Goal: Information Seeking & Learning: Learn about a topic

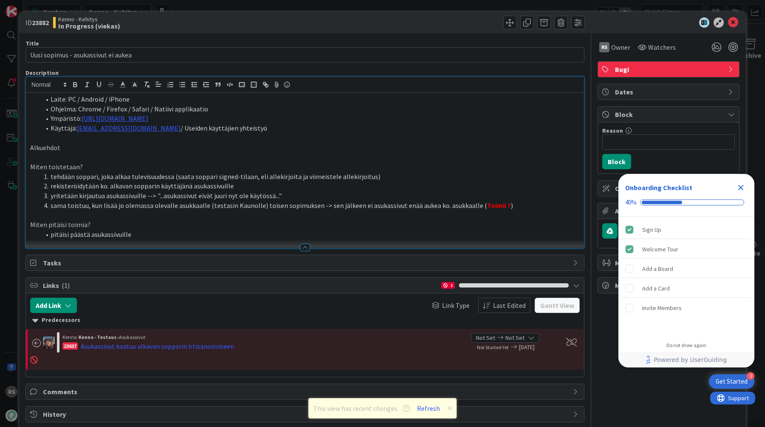
click at [51, 100] on span at bounding box center [51, 99] width 0 height 10
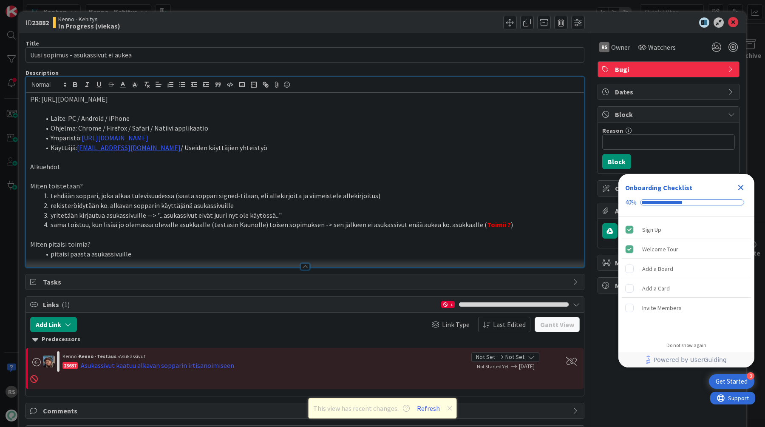
click at [401, 114] on li "Laite: PC / Android / iPhone" at bounding box center [309, 118] width 539 height 10
click at [734, 24] on icon at bounding box center [733, 22] width 10 height 10
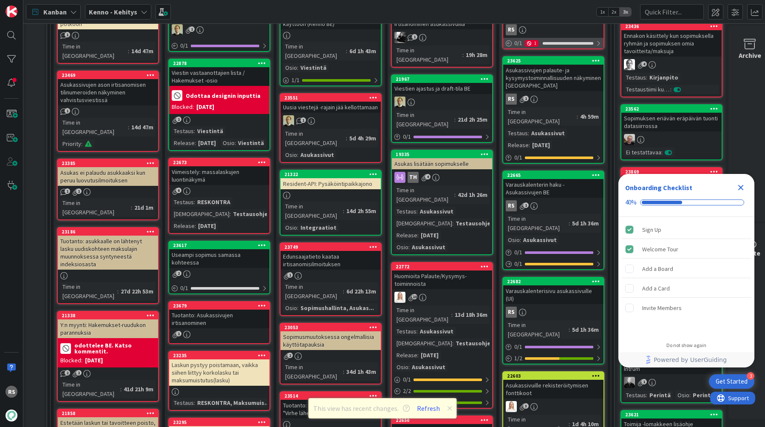
scroll to position [325, 0]
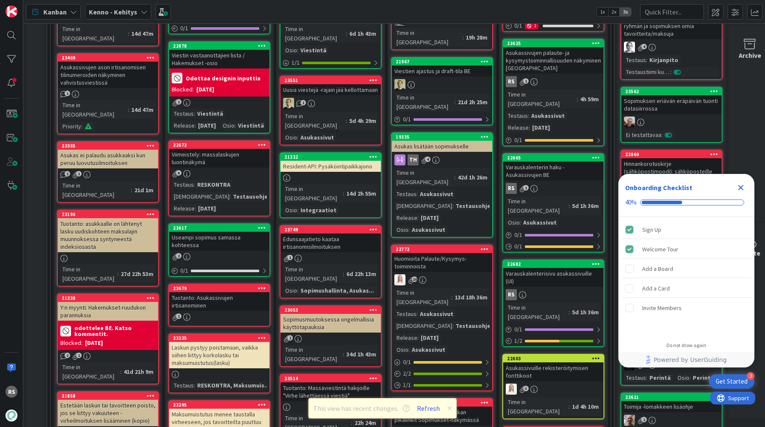
click at [743, 188] on icon "Close Checklist" at bounding box center [741, 187] width 10 height 10
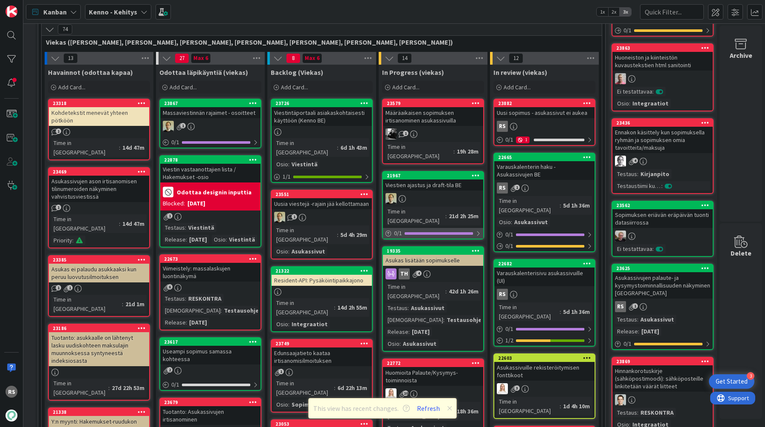
scroll to position [206, 9]
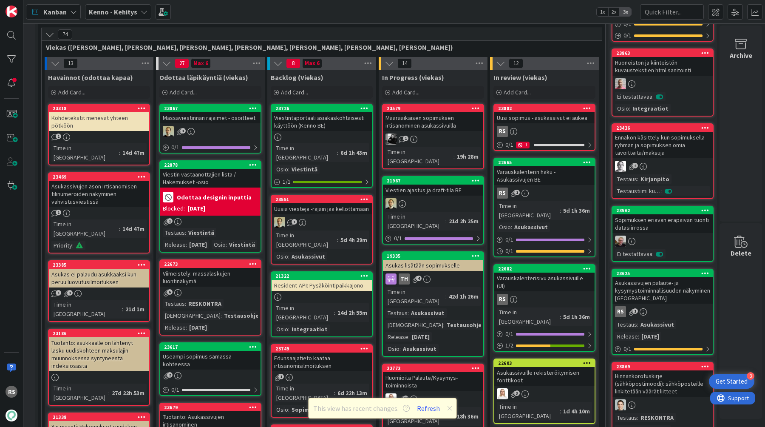
click at [215, 286] on div "Viimeistely: massalaskujen luontinäkymä" at bounding box center [210, 277] width 100 height 19
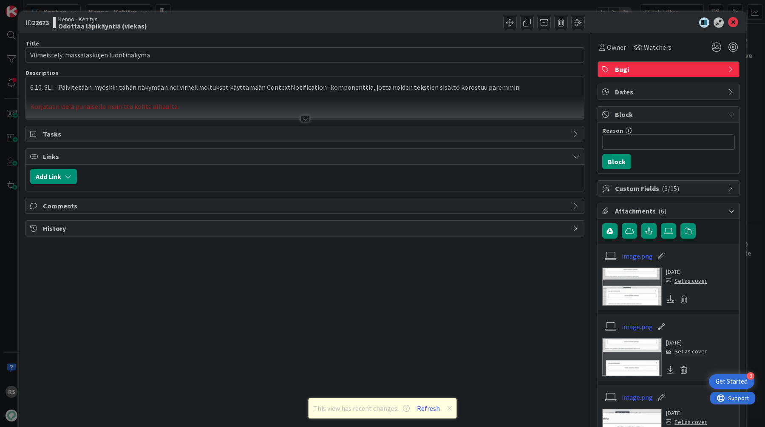
click at [308, 119] on div at bounding box center [305, 118] width 9 height 7
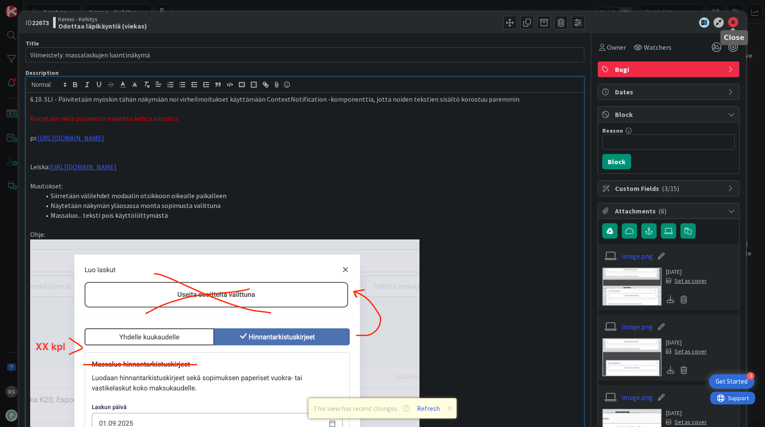
click at [737, 22] on icon at bounding box center [733, 22] width 10 height 10
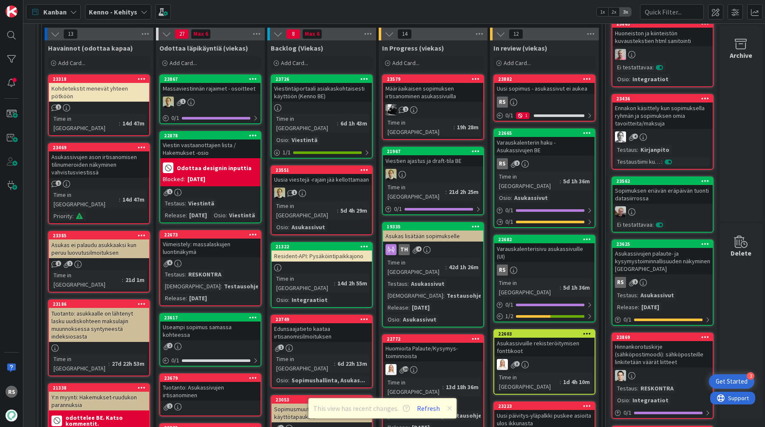
click at [214, 339] on div "Useampi sopimus samassa kohteessa" at bounding box center [210, 330] width 100 height 19
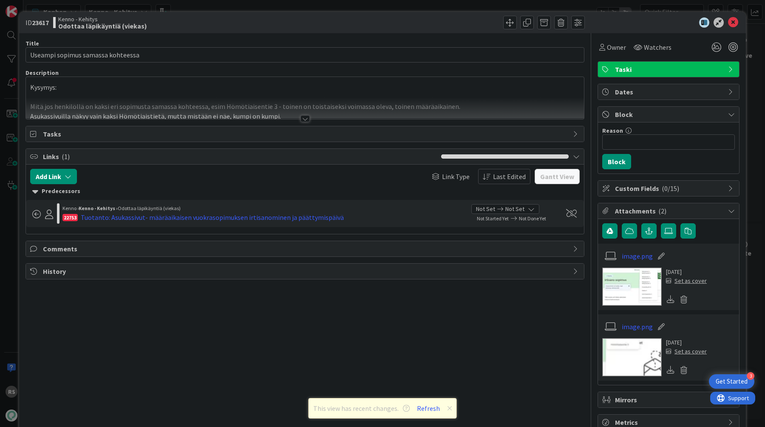
click at [301, 120] on div at bounding box center [305, 118] width 9 height 7
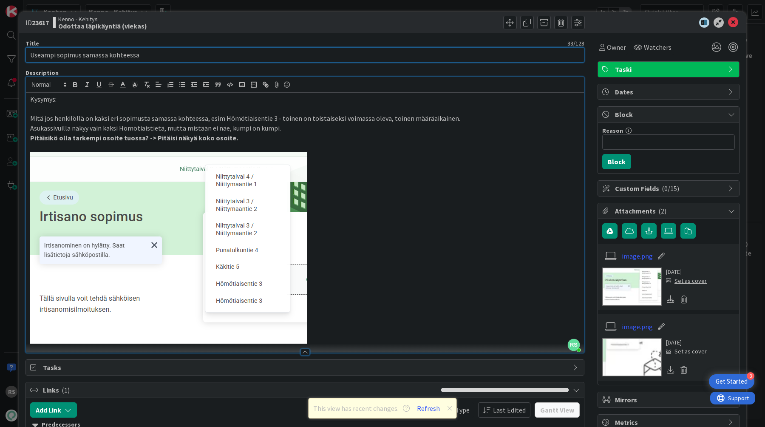
click at [280, 55] on input "Useampi sopimus samassa kohteessa" at bounding box center [305, 54] width 559 height 15
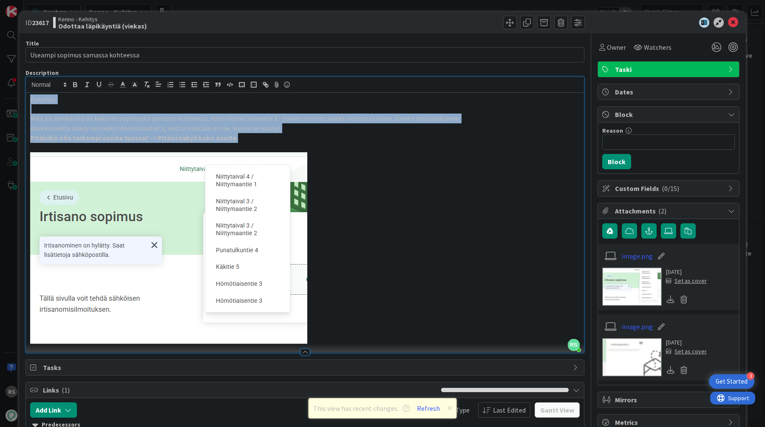
drag, startPoint x: 233, startPoint y: 135, endPoint x: 7, endPoint y: 101, distance: 228.7
click at [7, 101] on div "ID 23617 Kenno - Kehitys Odottaa läpikäyntiä (viekas) Title 33 / 128 Useampi so…" at bounding box center [382, 213] width 765 height 427
copy div "Kysymys: Mitä jos henkilöllä on kaksi eri sopimusta samassa kohteessa, esim Höm…"
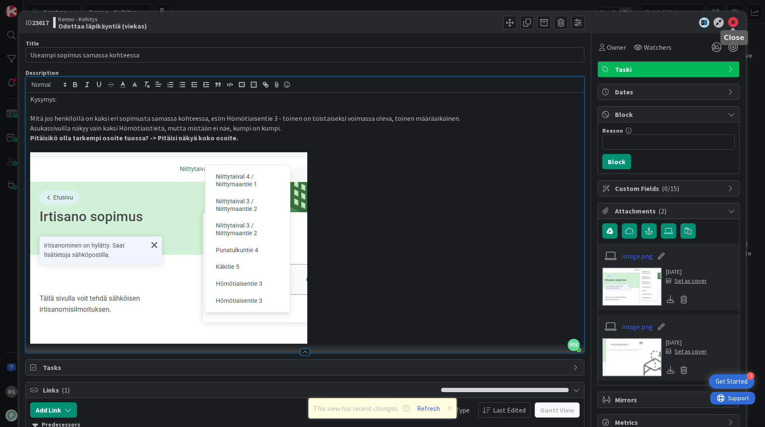
click at [735, 19] on icon at bounding box center [733, 22] width 10 height 10
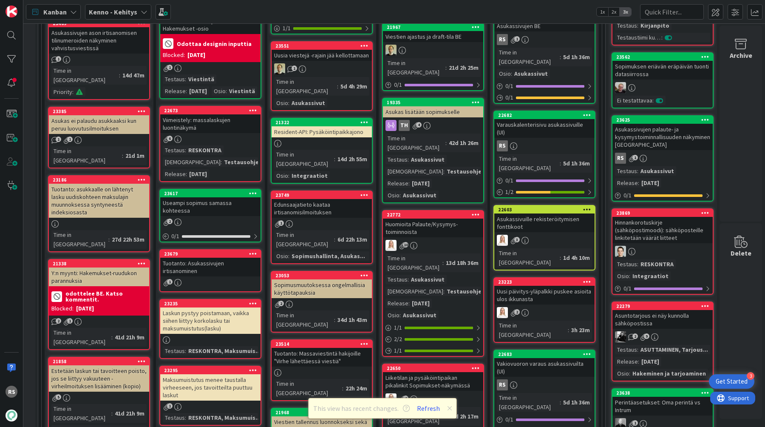
click at [218, 216] on div "Useampi sopimus samassa kohteessa" at bounding box center [210, 206] width 100 height 19
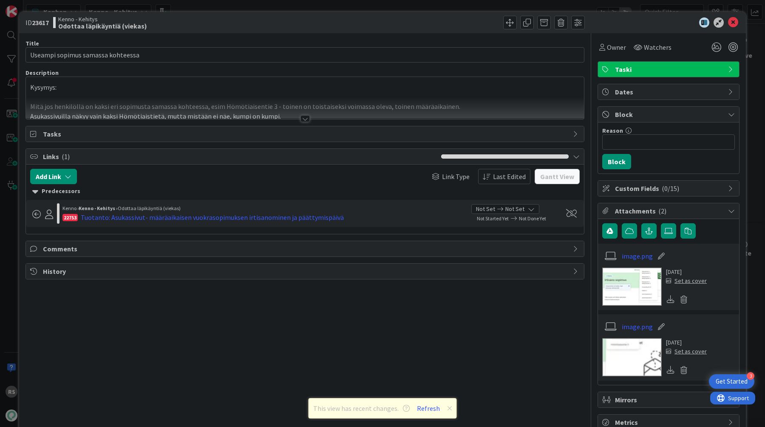
click at [302, 121] on div at bounding box center [305, 118] width 9 height 7
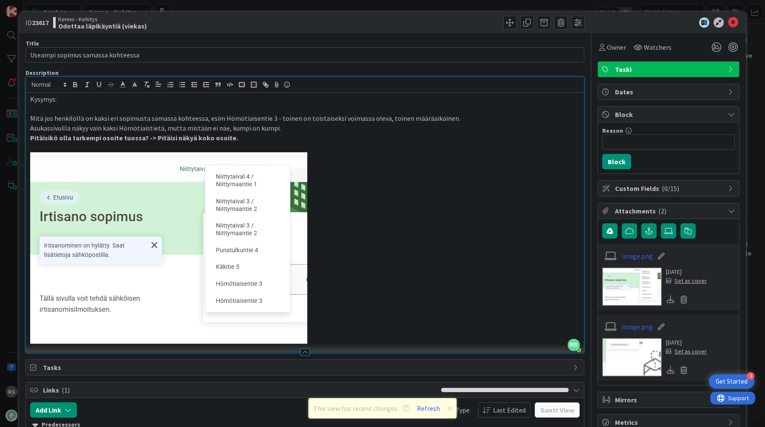
click at [734, 20] on icon at bounding box center [733, 22] width 10 height 10
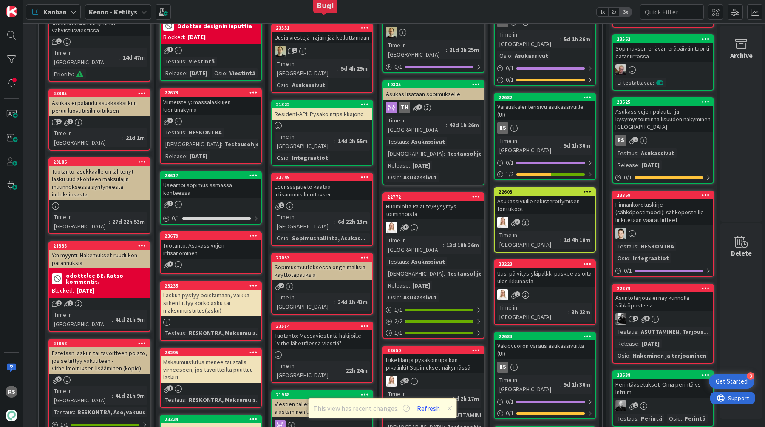
scroll to position [420, 9]
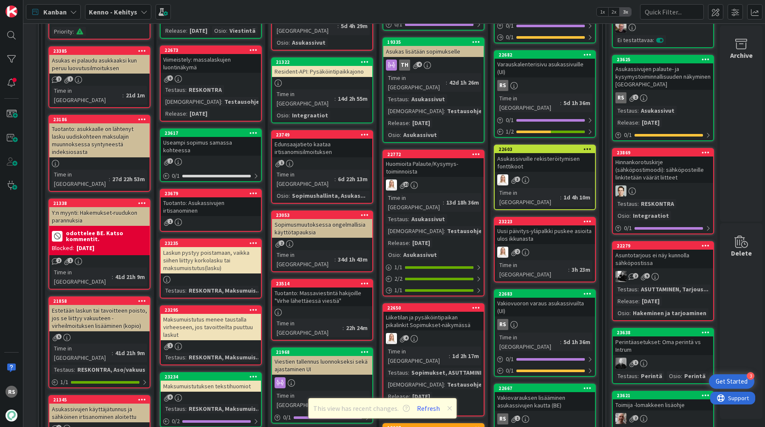
click at [321, 139] on div "Edunsaajatieto kaataa irtisanomisilmoituksen" at bounding box center [322, 148] width 100 height 19
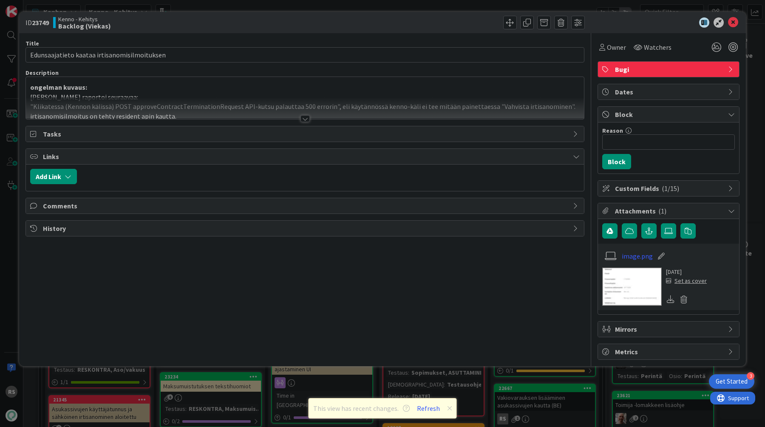
click at [306, 118] on div at bounding box center [305, 118] width 9 height 7
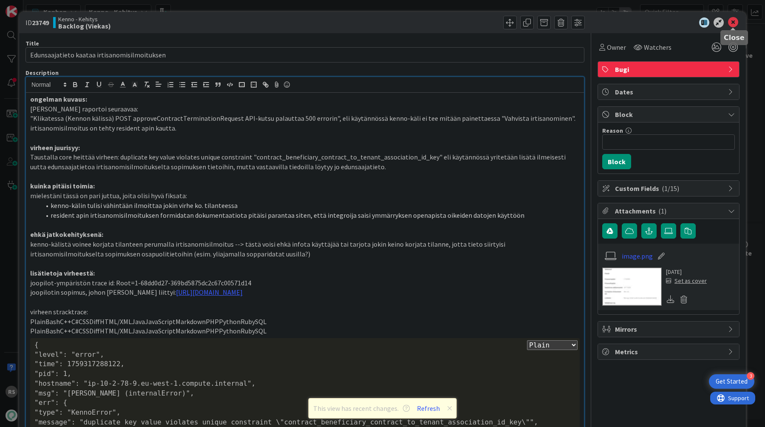
click at [733, 23] on icon at bounding box center [733, 22] width 10 height 10
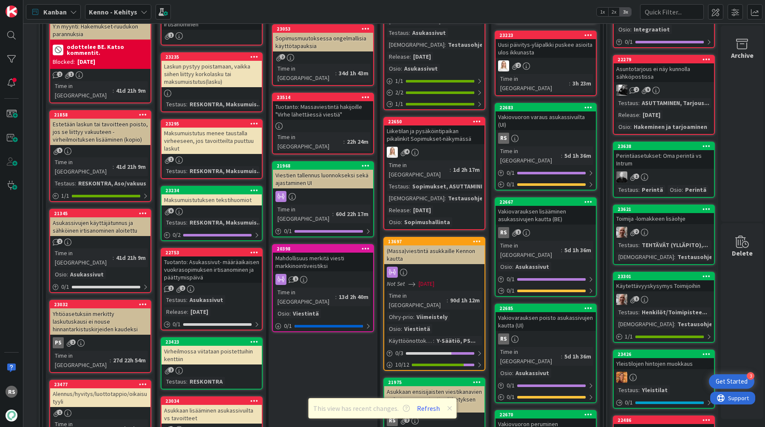
scroll to position [606, 7]
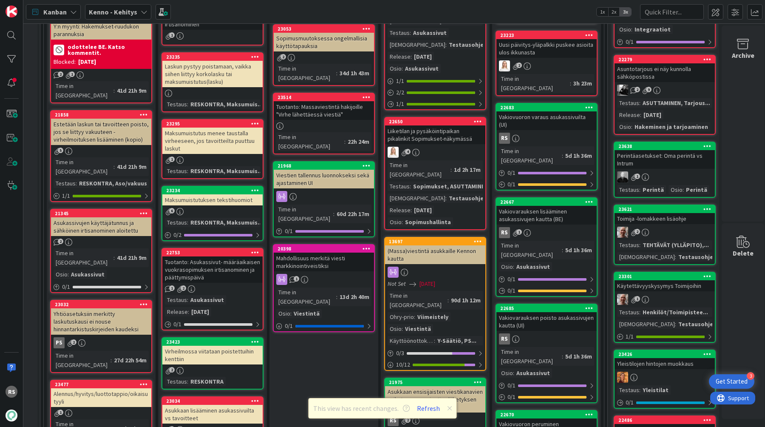
click at [225, 205] on div "Maksumuistutuksen tekstihuomiot" at bounding box center [212, 199] width 100 height 11
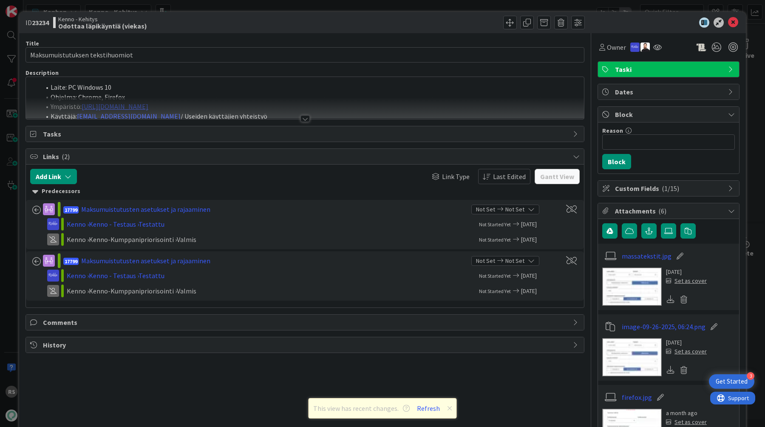
click at [304, 119] on div at bounding box center [305, 118] width 9 height 7
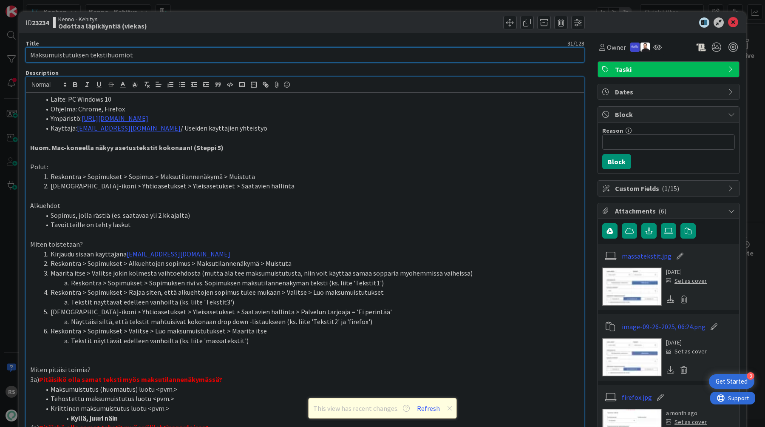
click at [257, 54] on input "Maksumuistutuksen tekstihuomiot" at bounding box center [305, 54] width 559 height 15
click at [734, 24] on icon at bounding box center [733, 22] width 10 height 10
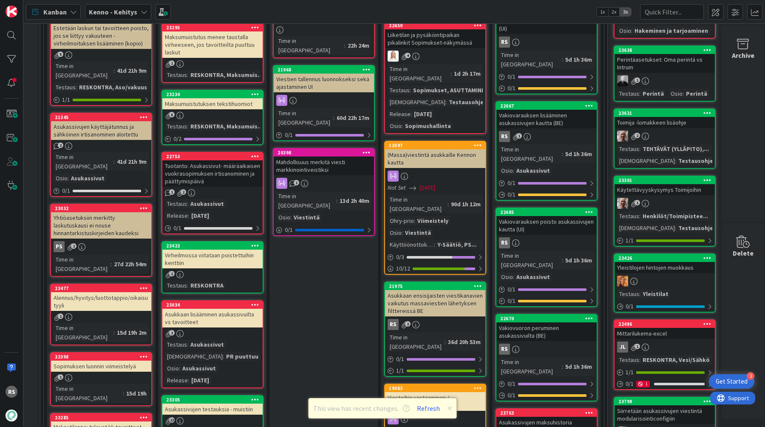
click at [238, 262] on div "Virheilmossa viitataan poistettuihin kenttiin" at bounding box center [212, 259] width 100 height 19
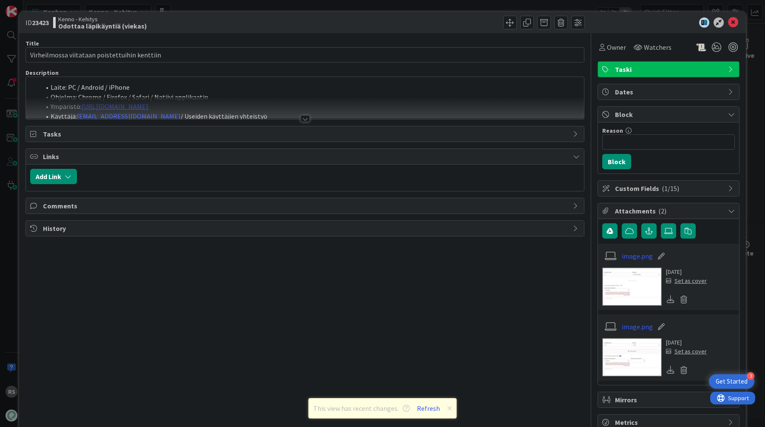
click at [301, 121] on div at bounding box center [305, 118] width 9 height 7
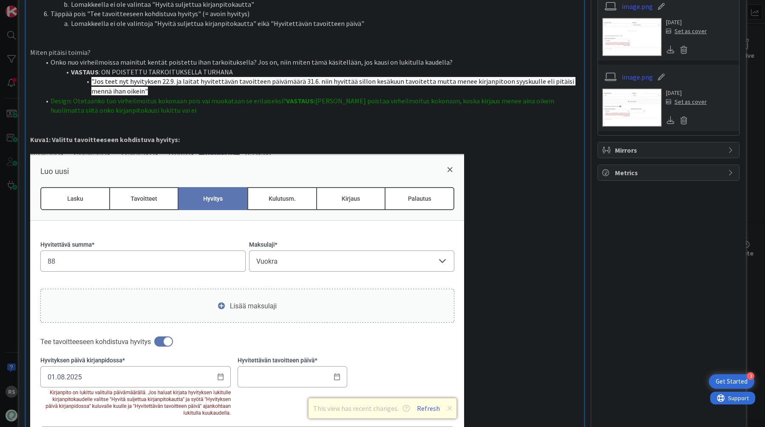
scroll to position [267, 0]
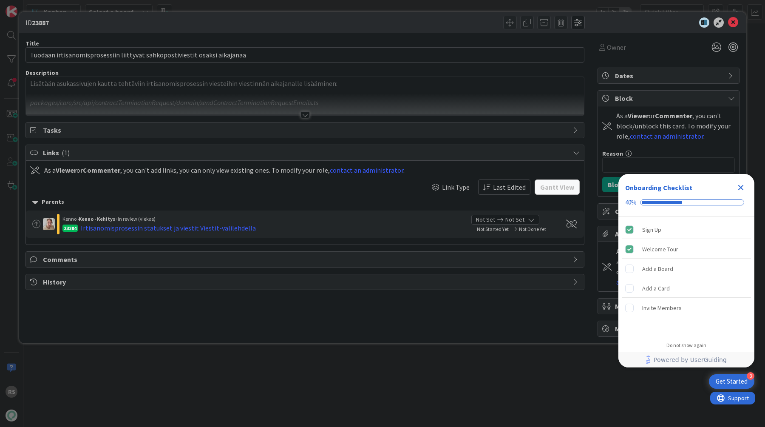
click at [309, 115] on div at bounding box center [305, 110] width 559 height 9
click at [307, 113] on div at bounding box center [305, 114] width 9 height 7
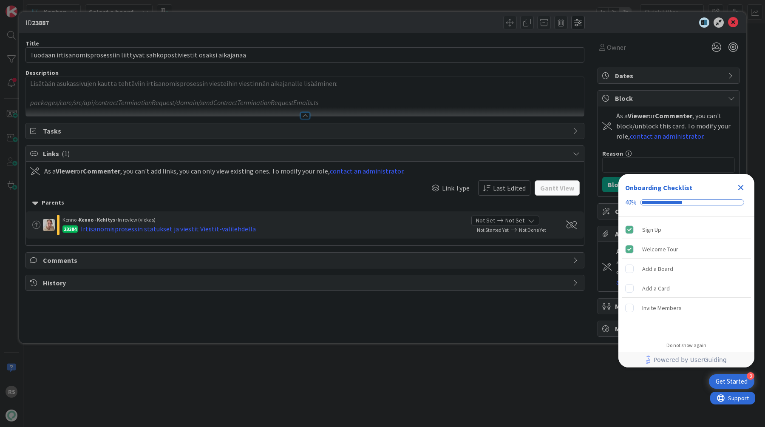
click at [302, 116] on div at bounding box center [305, 115] width 9 height 7
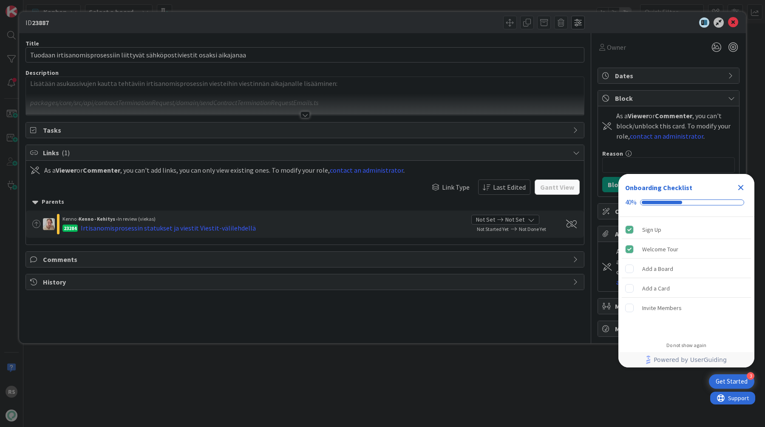
click at [304, 113] on div at bounding box center [305, 114] width 9 height 7
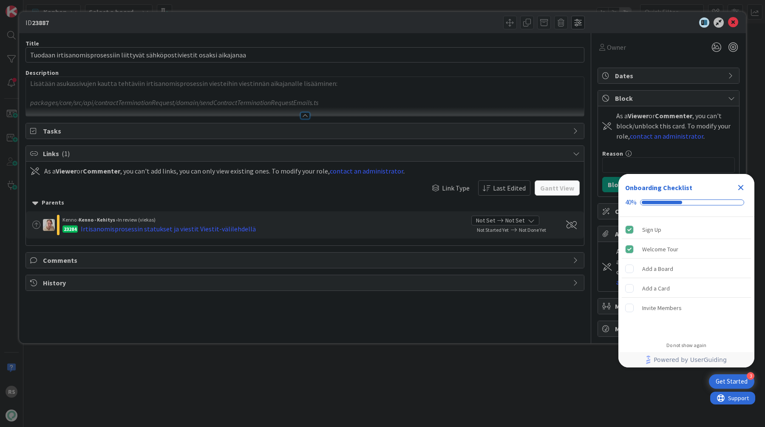
click at [305, 99] on div "Lisätään asukassivujen kautta tehtäviin irtisanomisprosessin viesteihin viestin…" at bounding box center [305, 96] width 558 height 39
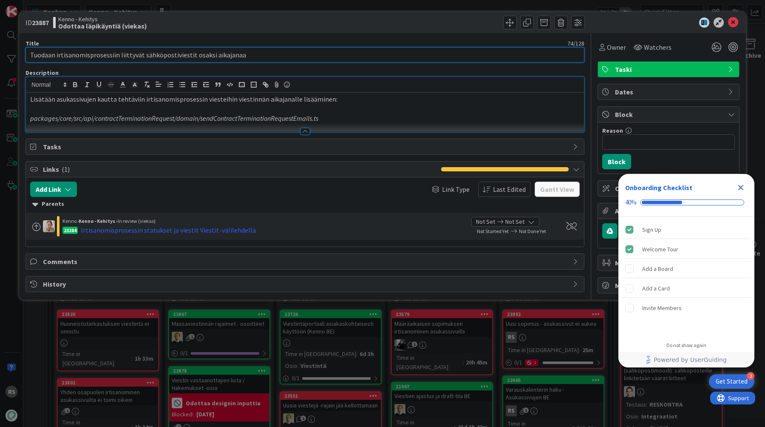
click at [372, 56] on input "Tuodaan irtisanomisprosessiin liittyvät sähköpostiviestit osaksi aikajanaa" at bounding box center [305, 54] width 559 height 15
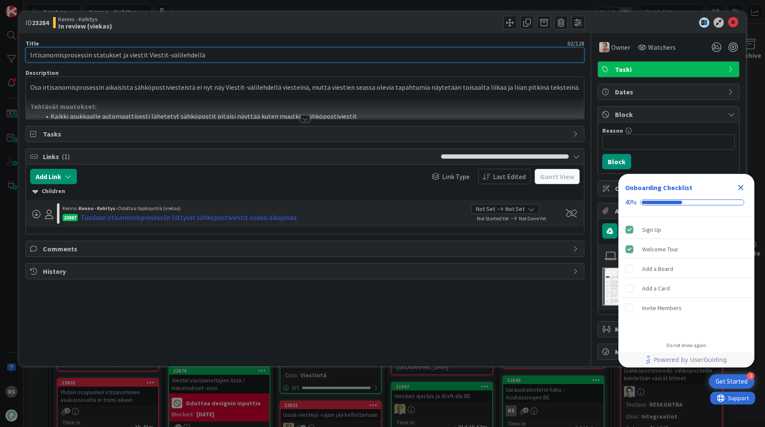
click at [247, 60] on input "Irtisanomisprosessin statukset ja viestit Viestit-välilehdellä" at bounding box center [305, 54] width 559 height 15
click at [304, 121] on div at bounding box center [305, 118] width 9 height 7
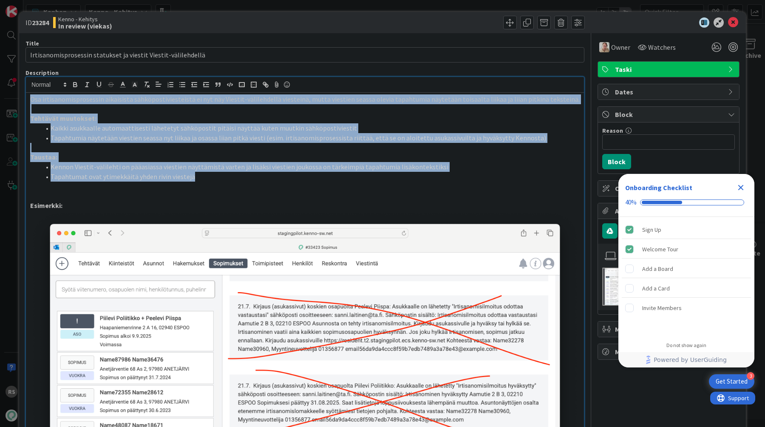
drag, startPoint x: 209, startPoint y: 178, endPoint x: 0, endPoint y: 91, distance: 226.6
click at [0, 91] on div "ID 23284 Kenno - Kehitys In review (viekas) Title 62 / 128 Irtisanomisprosessin…" at bounding box center [382, 213] width 765 height 427
copy div "Osa irtisanomisprosessin aikaisista sähköpostiviesteistä ei nyt näy Viestit-väl…"
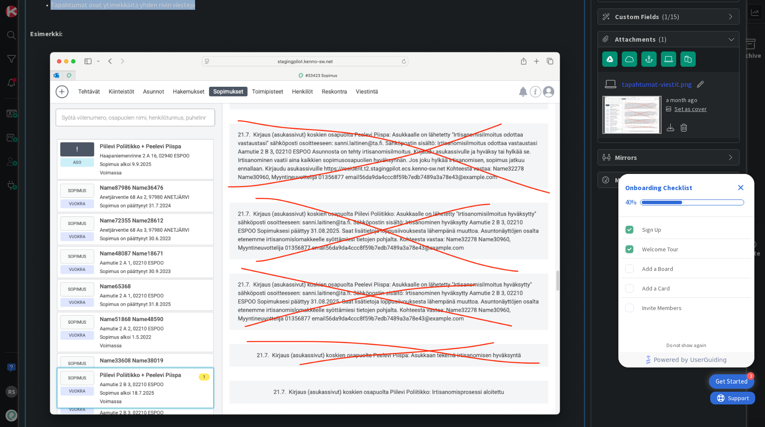
scroll to position [450, 0]
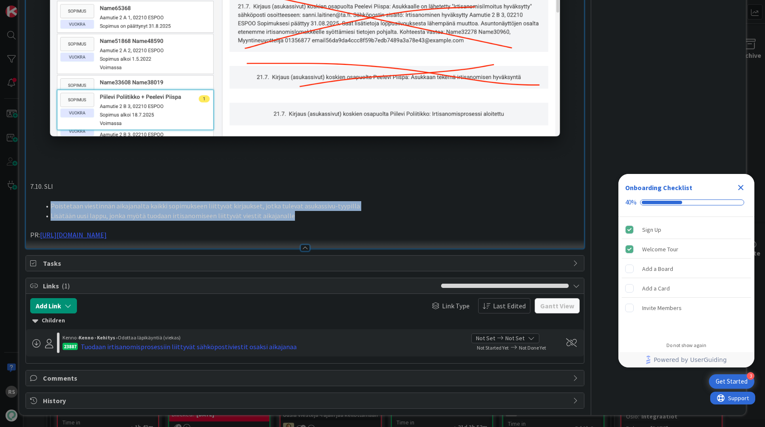
drag, startPoint x: 294, startPoint y: 216, endPoint x: 0, endPoint y: 205, distance: 294.4
click at [0, 205] on div "ID 23284 Kenno - Kehitys In review (viekas) Title 62 / 128 Irtisanomisprosessin…" at bounding box center [382, 213] width 765 height 427
copy ol "Poistetaan viestinnän aikajanalta kaikki sopimukseen liittyvät kirjaukset, jotk…"
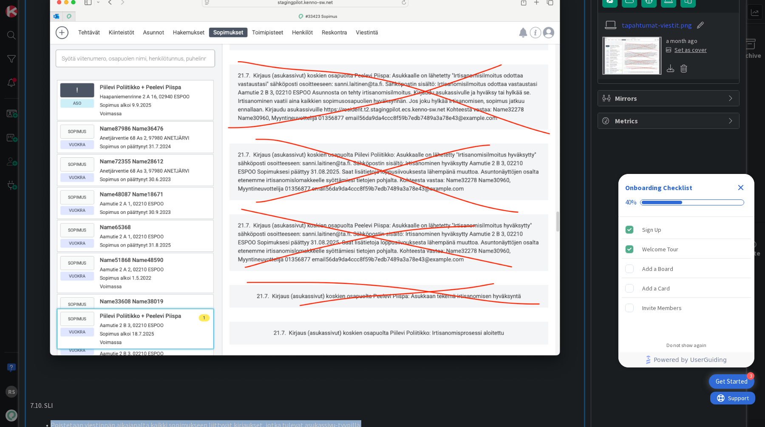
scroll to position [157, 0]
